Goal: Navigation & Orientation: Find specific page/section

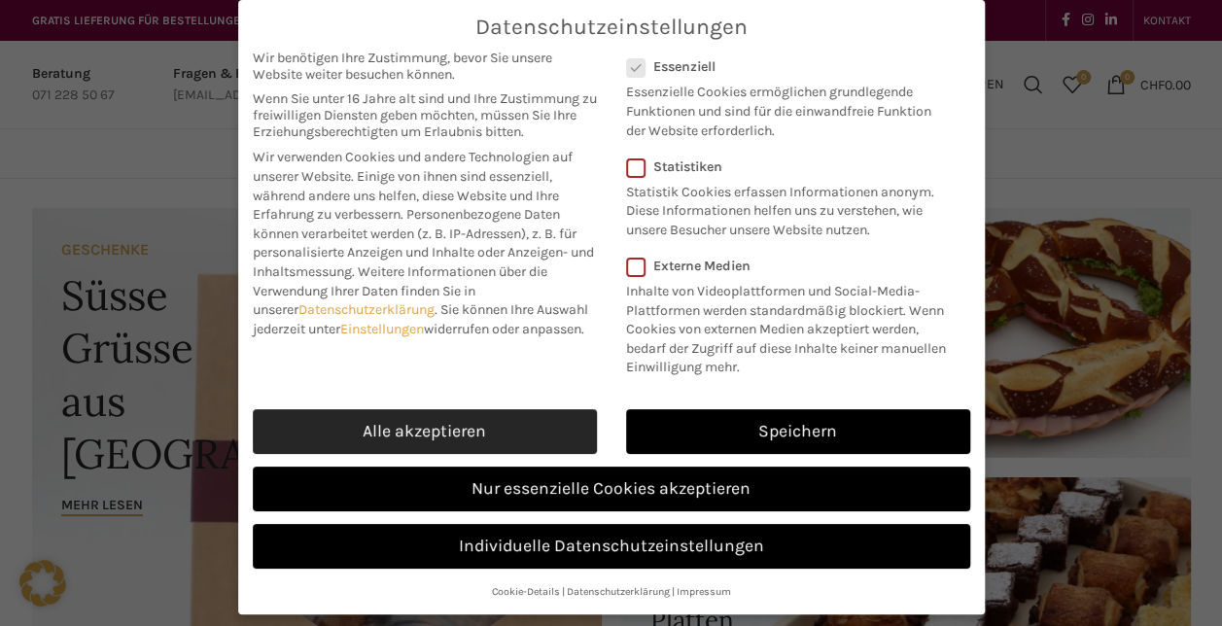
click at [445, 426] on link "Alle akzeptieren" at bounding box center [425, 431] width 344 height 45
checkbox input "true"
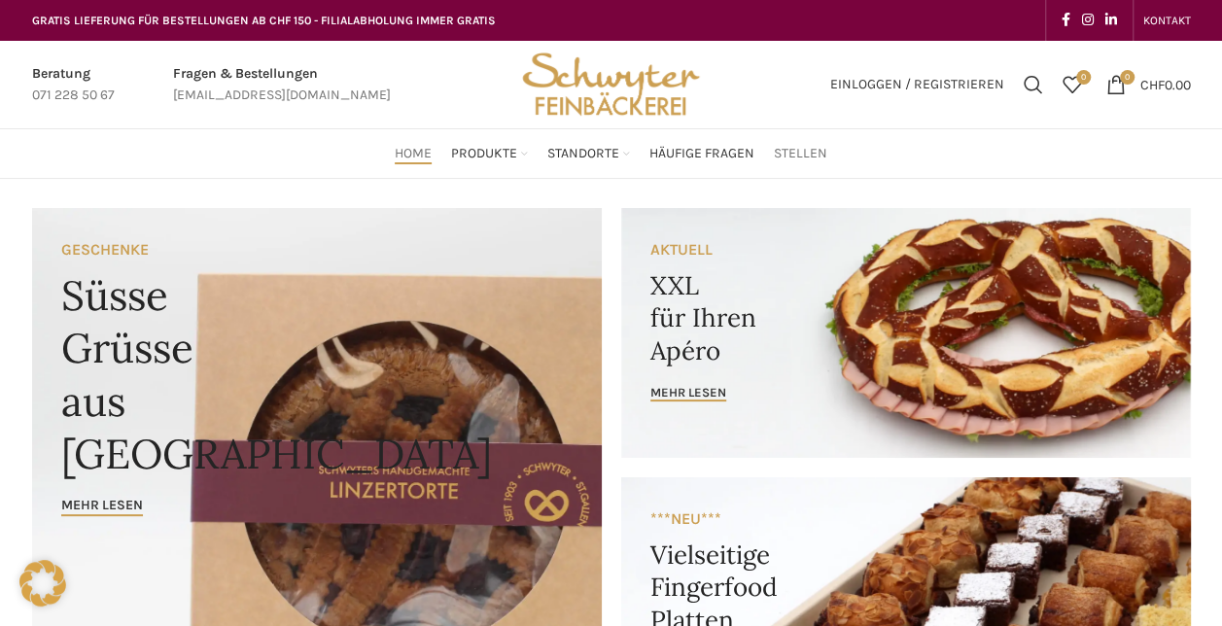
click at [787, 150] on span "Stellen" at bounding box center [800, 154] width 53 height 18
